Goal: Communication & Community: Answer question/provide support

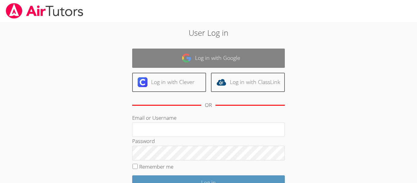
click at [163, 60] on link "Log in with Google" at bounding box center [208, 58] width 153 height 19
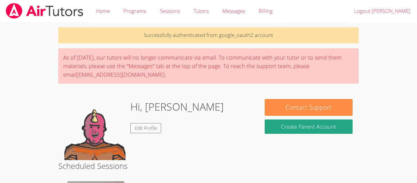
click at [183, 117] on div "Hi, [PERSON_NAME] Edit Profile" at bounding box center [158, 129] width 188 height 61
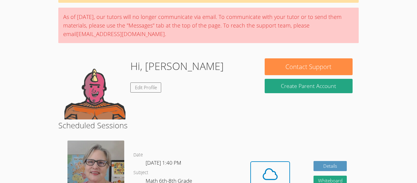
scroll to position [59, 0]
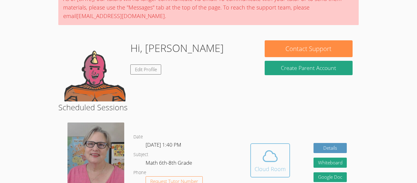
click at [255, 149] on span at bounding box center [269, 155] width 31 height 17
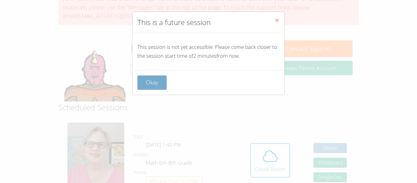
click at [158, 79] on button "Okay" at bounding box center [151, 82] width 29 height 14
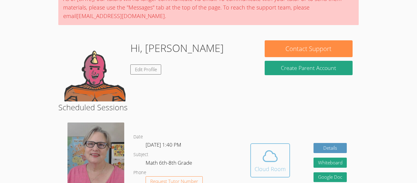
click at [257, 157] on span at bounding box center [269, 155] width 31 height 17
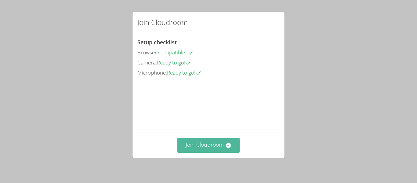
click at [199, 142] on button "Join Cloudroom" at bounding box center [208, 145] width 63 height 15
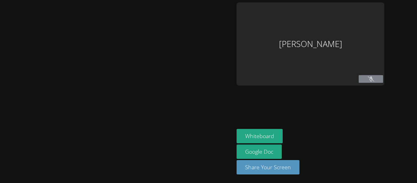
click at [199, 142] on div at bounding box center [116, 91] width 229 height 178
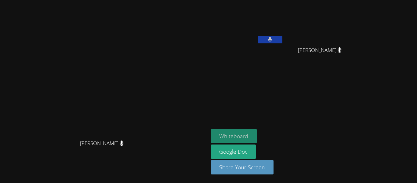
click at [257, 129] on button "Whiteboard" at bounding box center [234, 136] width 46 height 14
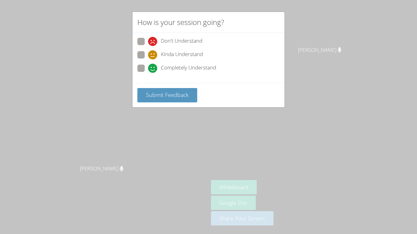
click at [161, 67] on span "Completely Understand" at bounding box center [188, 68] width 55 height 9
click at [153, 67] on input "Completely Understand" at bounding box center [150, 67] width 5 height 5
radio input "true"
click at [159, 94] on span "Submit Feedback" at bounding box center [167, 94] width 43 height 7
